Goal: Information Seeking & Learning: Understand process/instructions

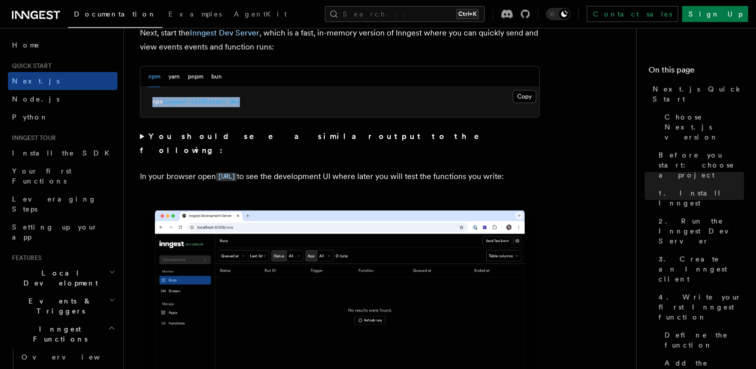
scroll to position [726, 0]
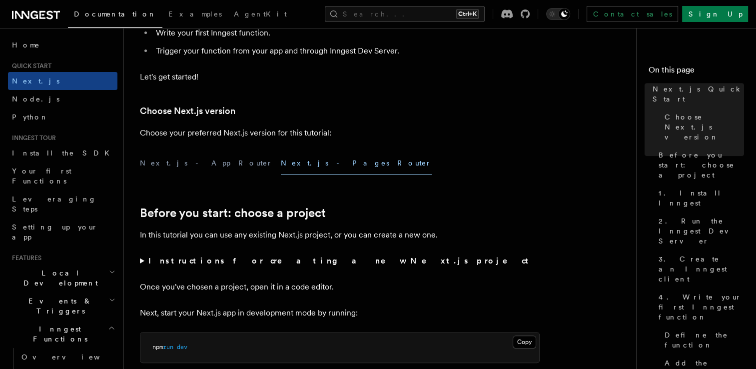
scroll to position [0, 0]
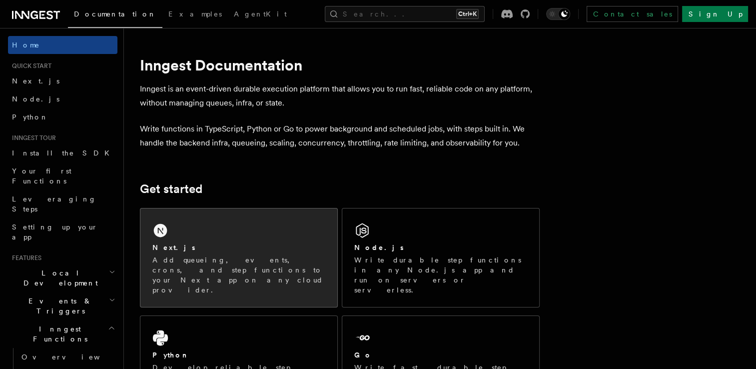
click at [279, 227] on div "Next.js Add queueing, events, crons, and step functions to your Next app on any…" at bounding box center [238, 257] width 197 height 98
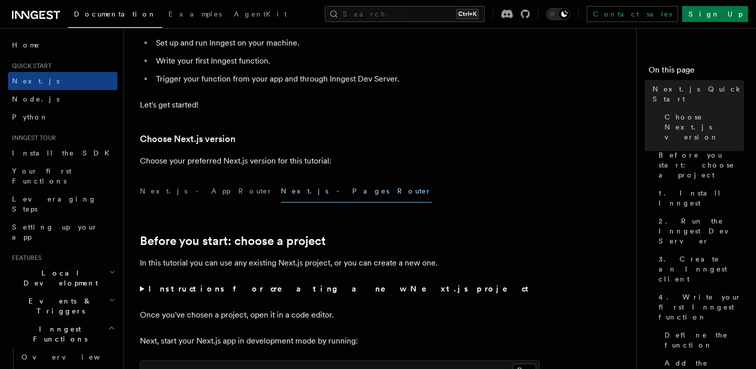
scroll to position [150, 0]
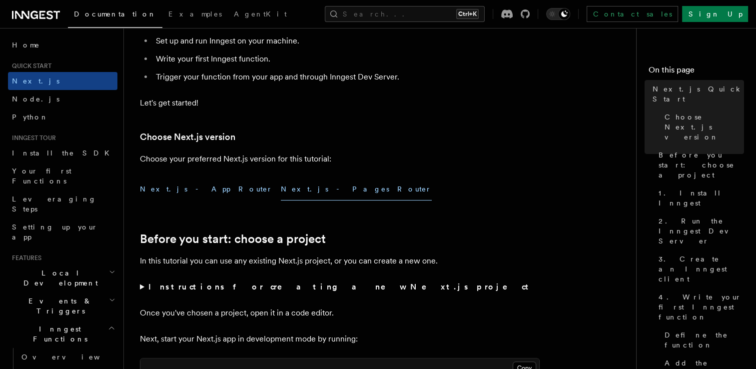
click at [174, 197] on button "Next.js - App Router" at bounding box center [206, 189] width 133 height 22
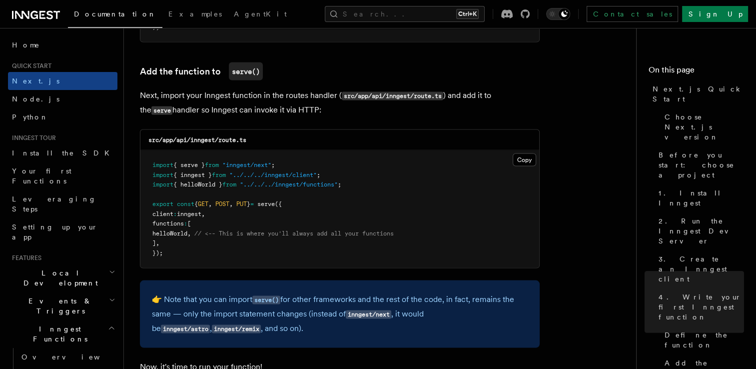
scroll to position [1949, 0]
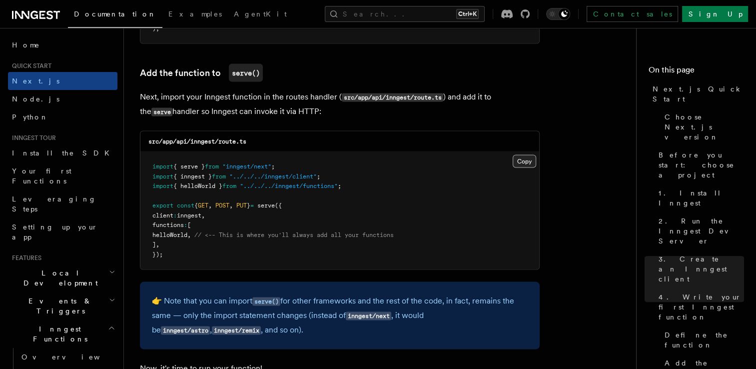
click at [518, 167] on button "Copy Copied" at bounding box center [524, 161] width 23 height 13
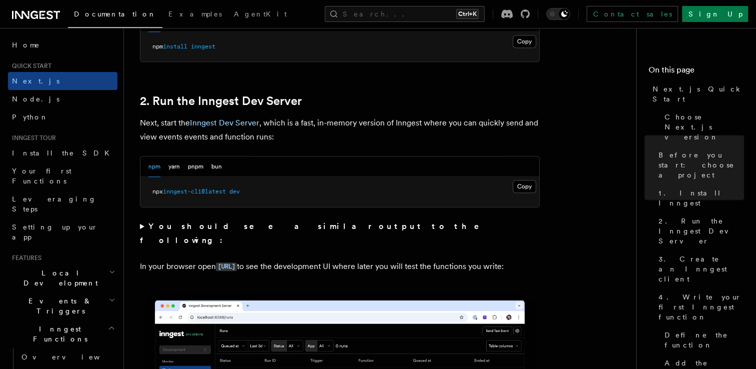
scroll to position [650, 0]
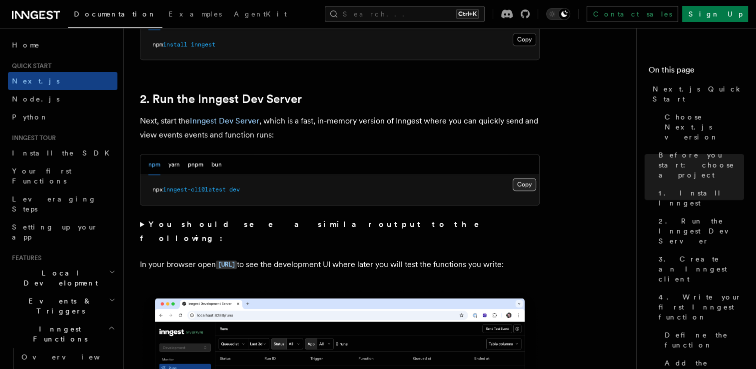
click at [524, 188] on button "Copy Copied" at bounding box center [524, 184] width 23 height 13
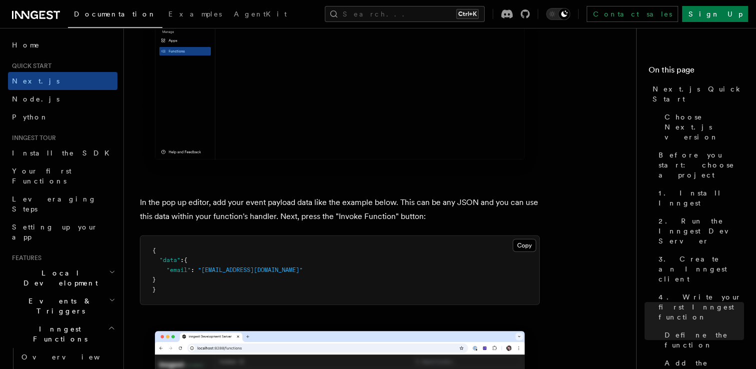
scroll to position [2899, 0]
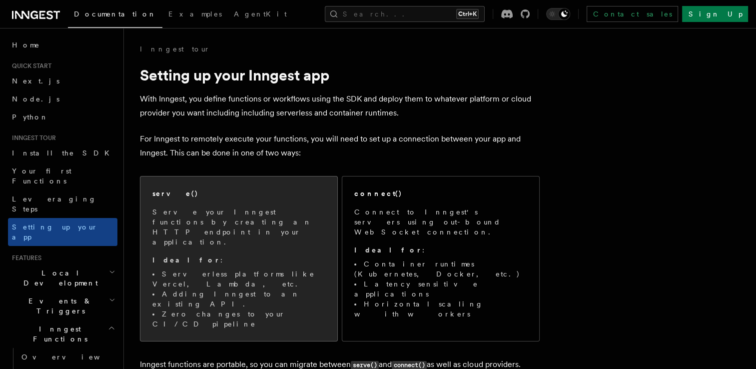
click at [260, 231] on span "Serve your Inngest functions by creating an HTTP endpoint in your application. …" at bounding box center [238, 268] width 173 height 122
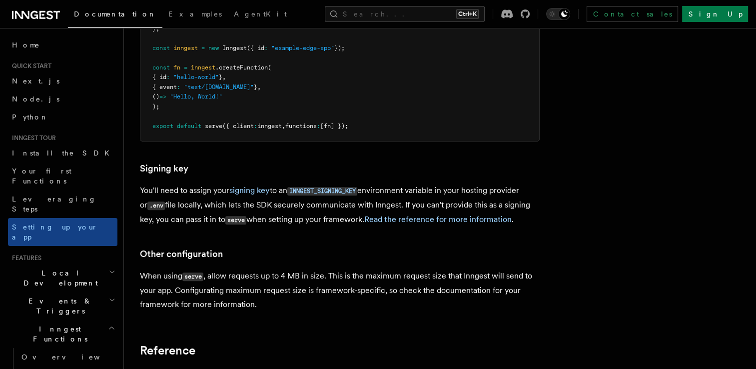
scroll to position [8402, 0]
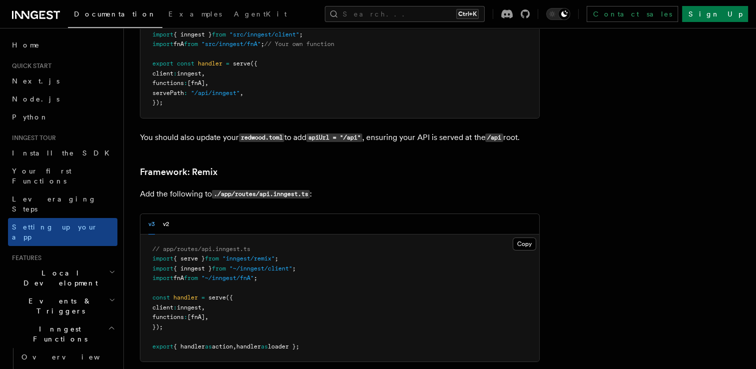
scroll to position [7194, 0]
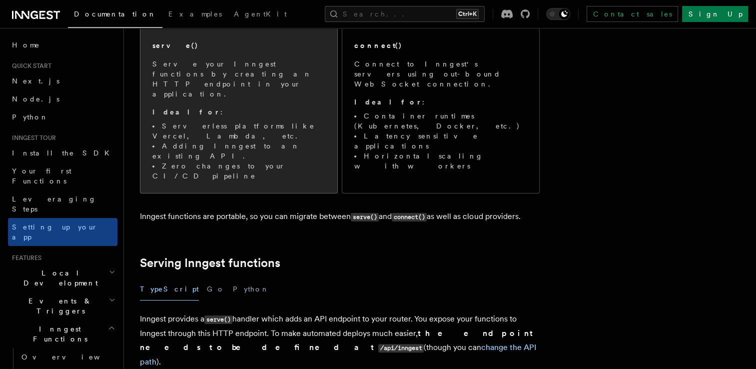
scroll to position [150, 0]
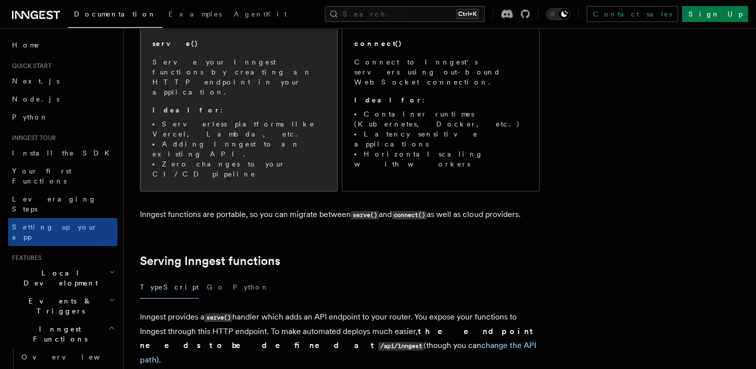
click at [260, 97] on span "Serve your Inngest functions by creating an HTTP endpoint in your application. …" at bounding box center [238, 118] width 173 height 122
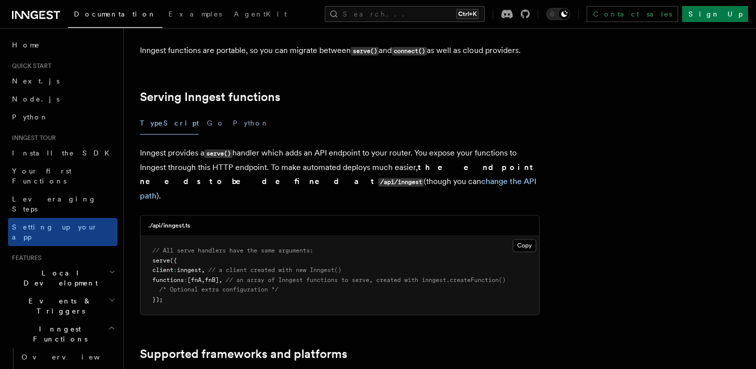
scroll to position [306, 0]
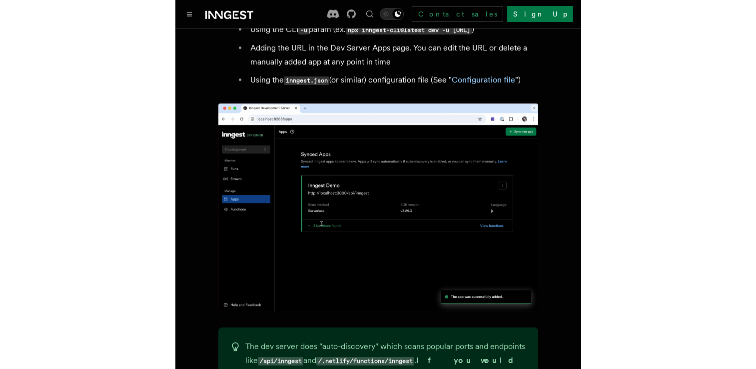
scroll to position [703, 0]
